Goal: Task Accomplishment & Management: Manage account settings

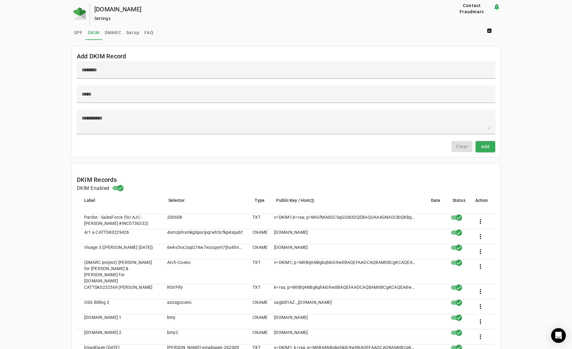
scroll to position [215, 0]
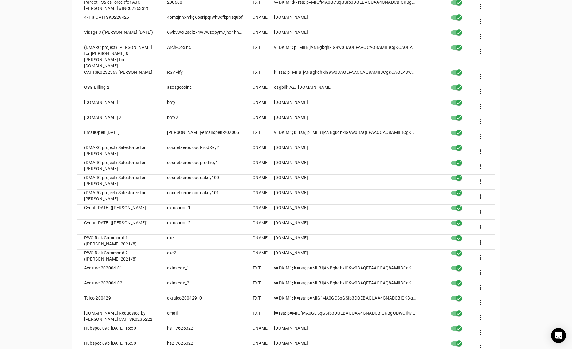
click at [533, 347] on div "[DOMAIN_NAME] Settings Contact Fraudmarc notification_important Settings SPF DK…" at bounding box center [286, 281] width 572 height 987
drag, startPoint x: 215, startPoint y: 137, endPoint x: 165, endPoint y: 138, distance: 50.4
click at [164, 144] on mat-cell "coxnetzerocloudProdKey2" at bounding box center [204, 151] width 85 height 15
copy mat-cell "coxnetzerocloudProdKey"
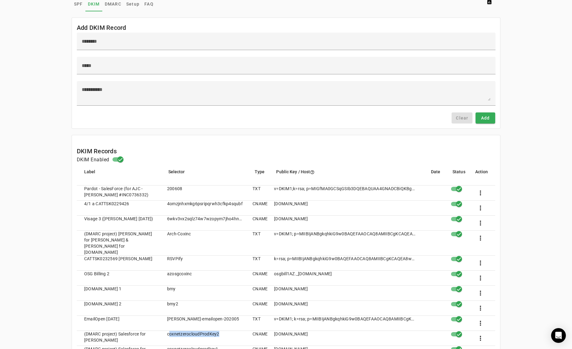
scroll to position [0, 0]
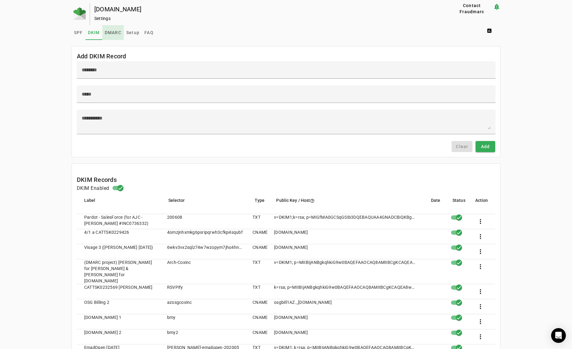
click at [110, 30] on span "DMARC" at bounding box center [113, 32] width 17 height 4
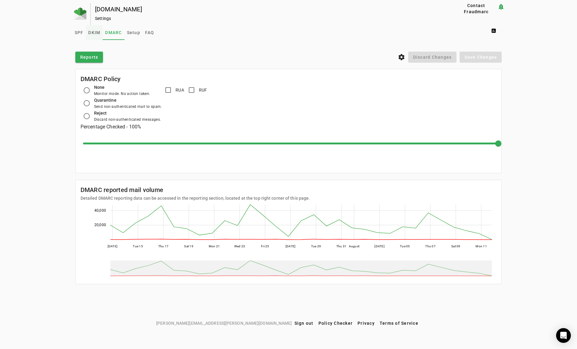
click at [98, 32] on span "DKIM" at bounding box center [94, 32] width 12 height 4
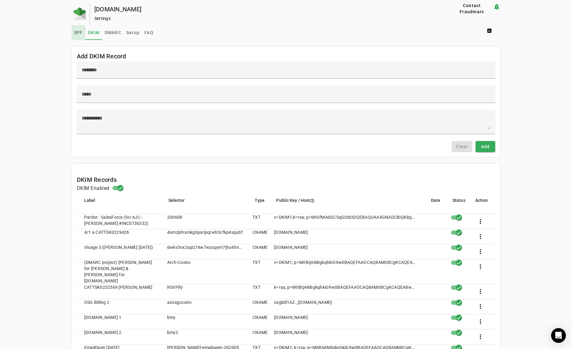
click at [77, 31] on span "SPF" at bounding box center [78, 32] width 9 height 4
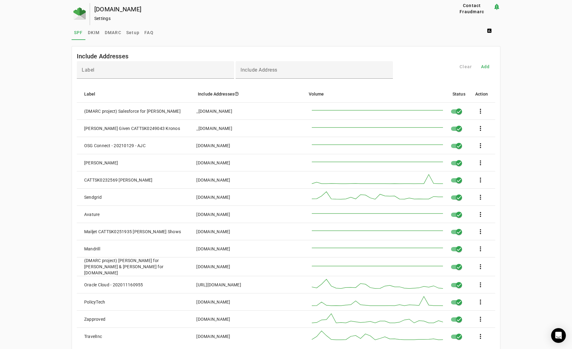
drag, startPoint x: 237, startPoint y: 110, endPoint x: 196, endPoint y: 111, distance: 40.6
click at [196, 111] on mat-cell "_[DOMAIN_NAME]" at bounding box center [245, 111] width 109 height 17
copy div "_[DOMAIN_NAME]"
drag, startPoint x: 327, startPoint y: 29, endPoint x: 309, endPoint y: 29, distance: 18.4
click at [327, 29] on div "SPF DKIM DMARC Setup FAQ assessment" at bounding box center [286, 32] width 429 height 15
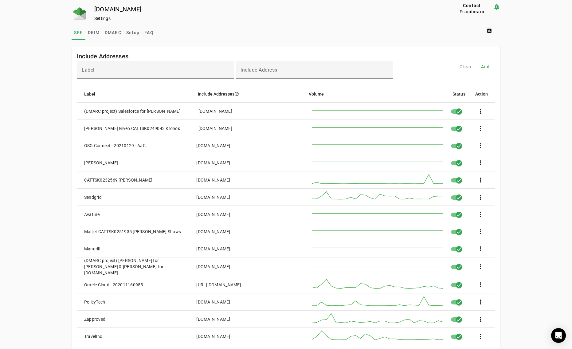
drag, startPoint x: 229, startPoint y: 267, endPoint x: 193, endPoint y: 269, distance: 36.6
click at [193, 269] on mat-cell "[DOMAIN_NAME]" at bounding box center [245, 267] width 109 height 19
copy div "[DOMAIN_NAME]"
drag, startPoint x: 320, startPoint y: 21, endPoint x: 207, endPoint y: 17, distance: 113.2
click at [317, 21] on div "Settings" at bounding box center [262, 18] width 337 height 6
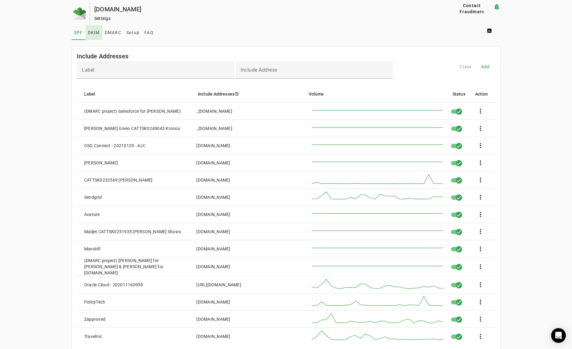
click at [90, 34] on span "DKIM" at bounding box center [94, 32] width 12 height 4
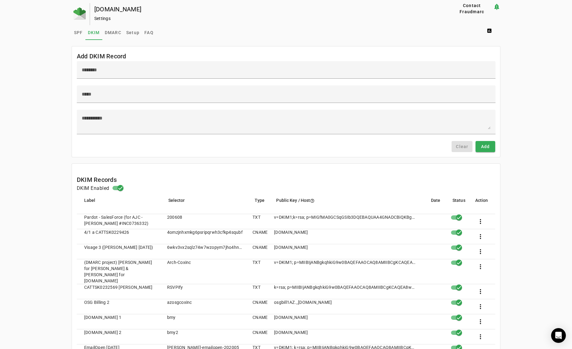
scroll to position [184, 0]
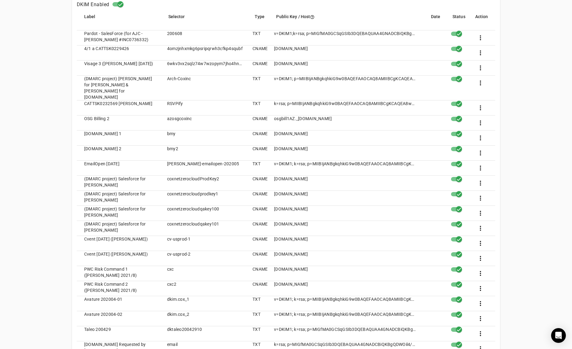
drag, startPoint x: 196, startPoint y: 78, endPoint x: 166, endPoint y: 77, distance: 29.8
click at [166, 77] on mat-cell "Arch-Coxinc" at bounding box center [204, 88] width 85 height 25
copy mat-cell "Arch-Coxinc"
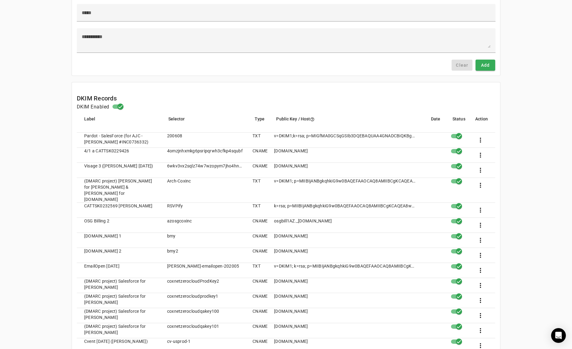
scroll to position [0, 0]
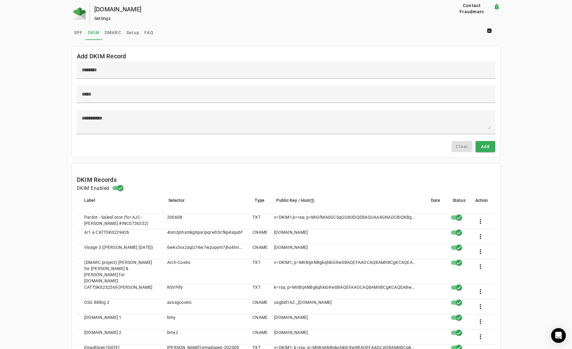
click at [334, 16] on div "Settings" at bounding box center [262, 18] width 337 height 6
